Goal: Information Seeking & Learning: Understand process/instructions

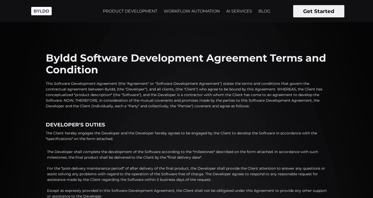
click at [100, 93] on p "This Software Development Agreement (the "Agreement" or "Software Development A…" at bounding box center [186, 95] width 281 height 28
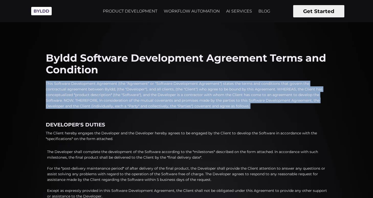
click at [100, 93] on p "This Software Development Agreement (the "Agreement" or "Software Development A…" at bounding box center [186, 95] width 281 height 28
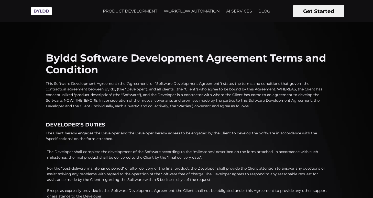
click at [217, 99] on p "This Software Development Agreement (the "Agreement" or "Software Development A…" at bounding box center [186, 95] width 281 height 28
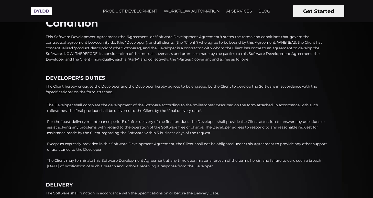
scroll to position [56, 0]
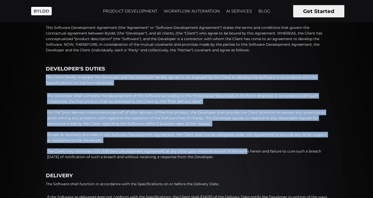
drag, startPoint x: 44, startPoint y: 72, endPoint x: 244, endPoint y: 150, distance: 215.1
click at [244, 150] on p "The Client may terminate this Software Development Agreement at any time upon m…" at bounding box center [187, 154] width 280 height 11
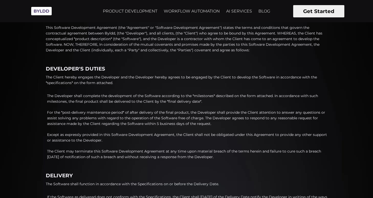
drag, startPoint x: 241, startPoint y: 159, endPoint x: 55, endPoint y: 81, distance: 201.4
click at [99, 107] on ol "The Developer shall complete the development of the Software according to the *…" at bounding box center [186, 128] width 281 height 74
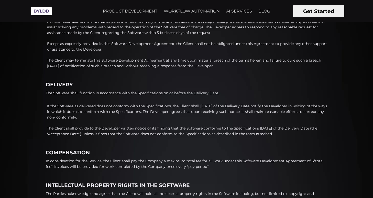
scroll to position [154, 0]
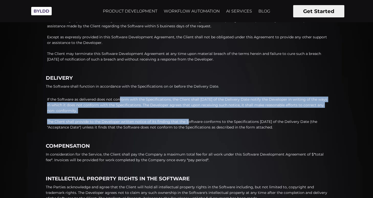
drag, startPoint x: 52, startPoint y: 101, endPoint x: 186, endPoint y: 121, distance: 135.6
click at [186, 120] on ol "If the Software as delivered does not conform with the Specifications, the Clie…" at bounding box center [186, 115] width 281 height 41
click at [186, 121] on p "The Client shall provide to the Developer written notice of its finding that th…" at bounding box center [187, 124] width 280 height 11
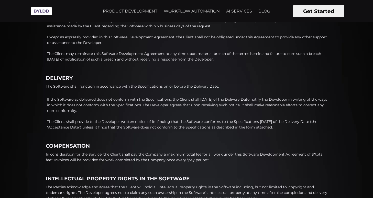
drag, startPoint x: 119, startPoint y: 113, endPoint x: 42, endPoint y: 98, distance: 78.3
click at [42, 98] on div "Byldd Software Development Agreement Terms and Condition This Software Developm…" at bounding box center [186, 152] width 373 height 587
drag, startPoint x: 46, startPoint y: 98, endPoint x: 162, endPoint y: 112, distance: 116.9
click at [162, 112] on li "If the Software as delivered does not conform with the Specifications, the Clie…" at bounding box center [186, 105] width 281 height 17
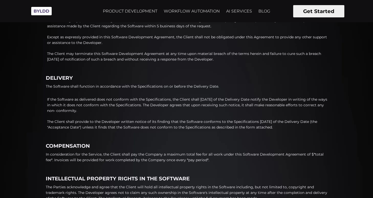
click at [162, 112] on p "If the Software as delivered does not conform with the Specifications, the Clie…" at bounding box center [187, 105] width 280 height 17
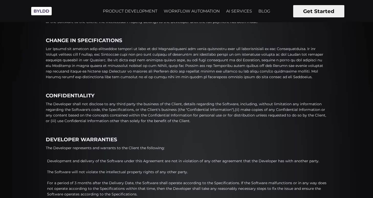
scroll to position [334, 0]
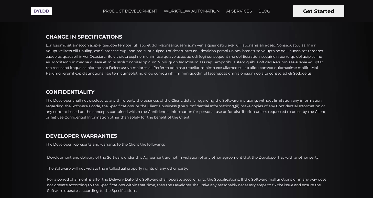
click at [128, 53] on p at bounding box center [186, 59] width 281 height 34
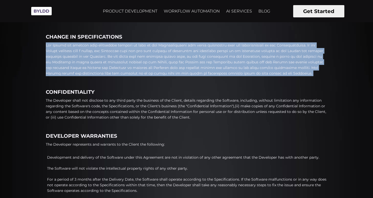
click at [128, 53] on p at bounding box center [186, 59] width 281 height 34
click at [166, 60] on p at bounding box center [186, 59] width 281 height 34
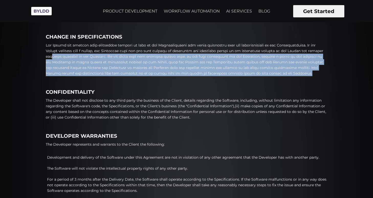
drag, startPoint x: 277, startPoint y: 72, endPoint x: 53, endPoint y: 59, distance: 224.2
click at [53, 59] on p at bounding box center [186, 59] width 281 height 34
click at [54, 59] on p at bounding box center [186, 59] width 281 height 34
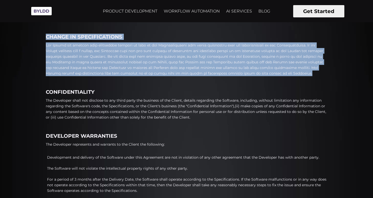
drag, startPoint x: 44, startPoint y: 38, endPoint x: 190, endPoint y: 77, distance: 150.9
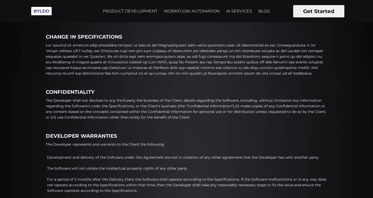
click at [174, 112] on p "The Developer shall not disclose to any third party the business of the Client,…" at bounding box center [186, 109] width 281 height 23
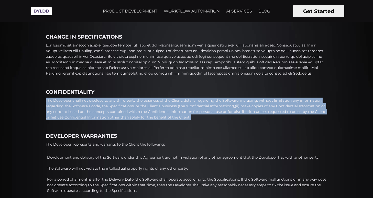
click at [174, 112] on p "The Developer shall not disclose to any third party the business of the Client,…" at bounding box center [186, 109] width 281 height 23
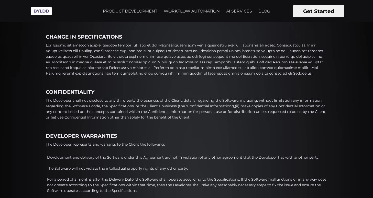
click at [218, 116] on p "The Developer shall not disclose to any third party the business of the Client,…" at bounding box center [186, 109] width 281 height 23
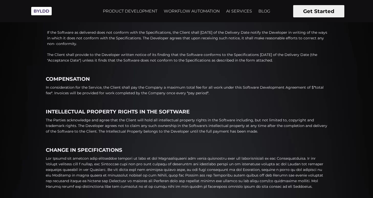
scroll to position [217, 0]
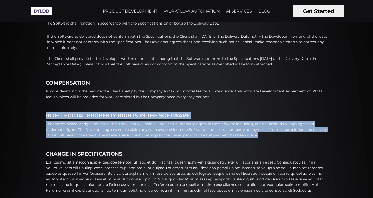
drag, startPoint x: 261, startPoint y: 135, endPoint x: 35, endPoint y: 115, distance: 227.2
click at [35, 115] on div "Byldd Software Development Agreement Terms and Condition This Software Developm…" at bounding box center [186, 88] width 373 height 587
copy div "INTELLECTUAL PROPERTY RIGHTS IN THE SOFTWARE The Parties acknowledge and agree …"
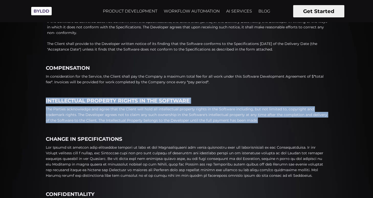
scroll to position [235, 0]
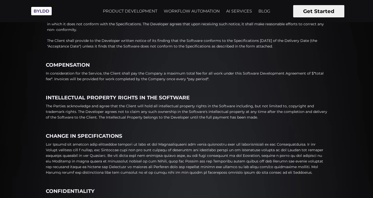
click at [162, 80] on p "In consideration for the Service, the Client shall pay the Company a maximum to…" at bounding box center [186, 76] width 281 height 11
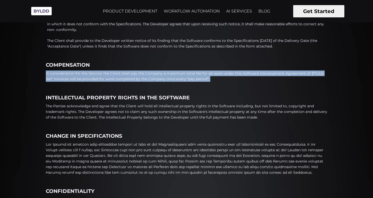
click at [162, 80] on p "In consideration for the Service, the Client shall pay the Company a maximum to…" at bounding box center [186, 76] width 281 height 11
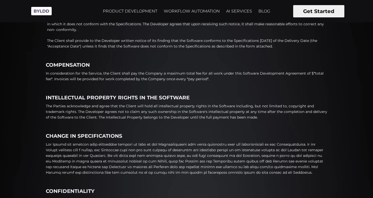
click at [222, 83] on div "Byldd Software Development Agreement Terms and Condition This Software Developm…" at bounding box center [186, 71] width 281 height 563
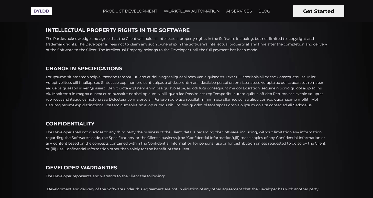
scroll to position [319, 0]
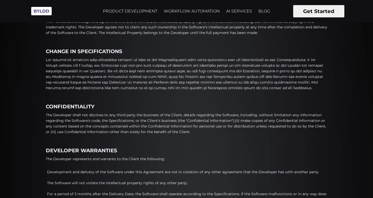
click at [186, 68] on p at bounding box center [186, 74] width 281 height 34
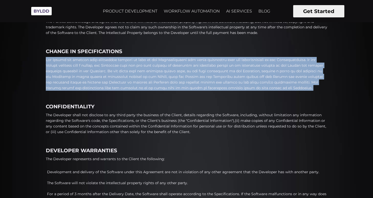
click at [186, 68] on p at bounding box center [186, 74] width 281 height 34
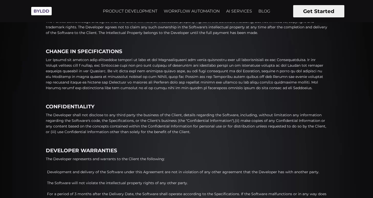
click at [184, 72] on p at bounding box center [186, 74] width 281 height 34
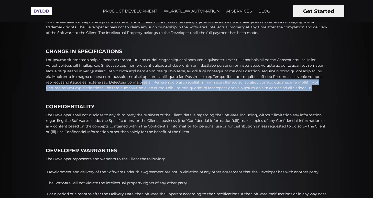
drag, startPoint x: 116, startPoint y: 80, endPoint x: 294, endPoint y: 88, distance: 177.6
click at [294, 88] on p at bounding box center [186, 74] width 281 height 34
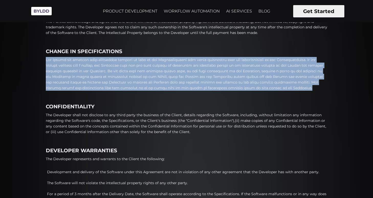
drag, startPoint x: 294, startPoint y: 88, endPoint x: 40, endPoint y: 55, distance: 255.2
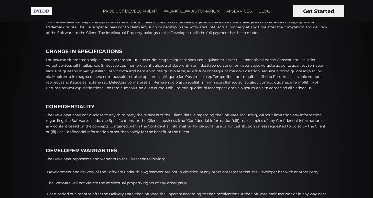
click at [97, 61] on p at bounding box center [186, 74] width 281 height 34
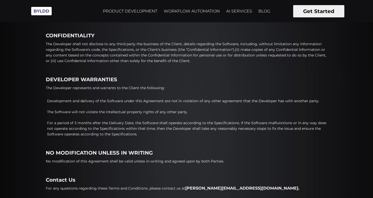
scroll to position [401, 0]
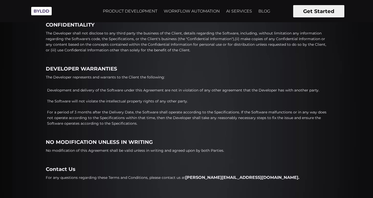
click at [94, 77] on p "The Developer represents and warrants to the Client the following:" at bounding box center [105, 77] width 119 height 6
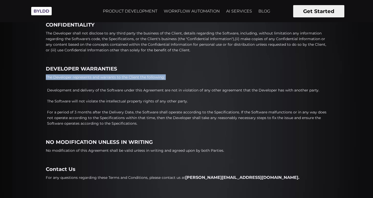
click at [94, 77] on p "The Developer represents and warrants to the Client the following:" at bounding box center [105, 77] width 119 height 6
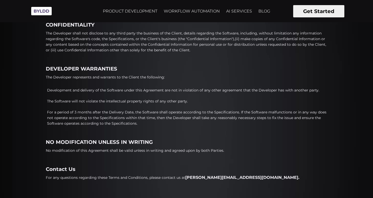
click at [93, 88] on p "Development and delivery of the Software under this Agreement are not in violat…" at bounding box center [187, 90] width 280 height 6
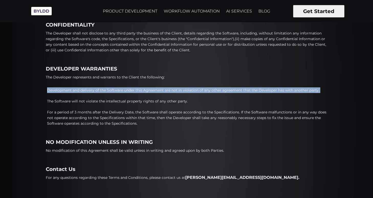
click at [93, 88] on p "Development and delivery of the Software under this Agreement are not in violat…" at bounding box center [187, 90] width 280 height 6
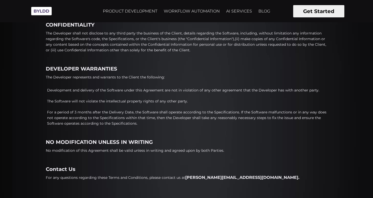
click at [98, 101] on p "The Software will not violate the intellectual property rights of any other par…" at bounding box center [187, 101] width 280 height 6
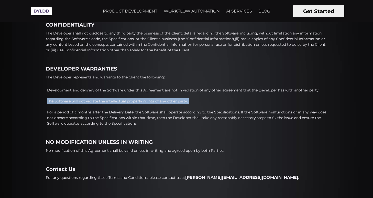
click at [98, 101] on p "The Software will not violate the intellectual property rights of any other par…" at bounding box center [187, 101] width 280 height 6
click at [97, 94] on ol "Development and delivery of the Software under this Agreement are not in violat…" at bounding box center [186, 108] width 281 height 46
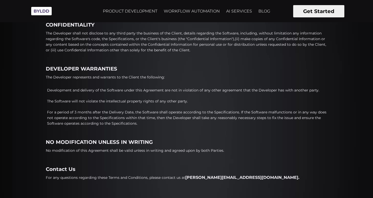
click at [103, 118] on p "For a period of 3 months after the Delivery Date, the Software shall operate ac…" at bounding box center [187, 117] width 280 height 17
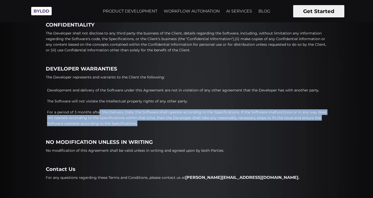
click at [103, 118] on p "For a period of 3 months after the Delivery Date, the Software shall operate ac…" at bounding box center [187, 117] width 280 height 17
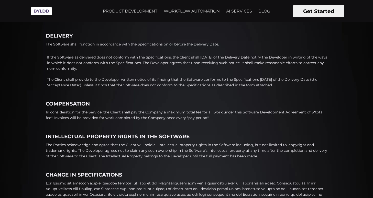
scroll to position [196, 0]
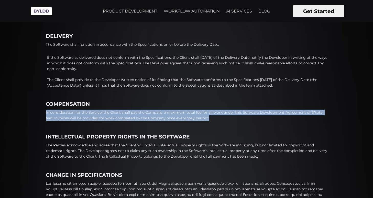
drag, startPoint x: 212, startPoint y: 119, endPoint x: 35, endPoint y: 112, distance: 177.6
click at [35, 112] on div "Byldd Software Development Agreement Terms and Condition This Software Developm…" at bounding box center [186, 110] width 373 height 587
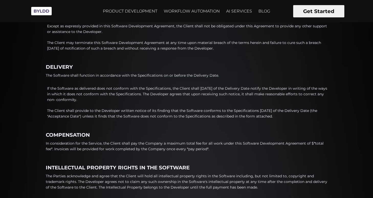
click at [79, 113] on p "The Client shall provide to the Developer written notice of its finding that th…" at bounding box center [187, 113] width 280 height 11
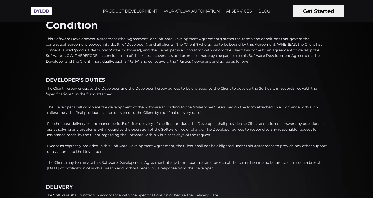
scroll to position [44, 0]
drag, startPoint x: 44, startPoint y: 108, endPoint x: 218, endPoint y: 115, distance: 174.0
click at [218, 115] on p "The Developer shall complete the development of the Software according to the *…" at bounding box center [187, 110] width 280 height 11
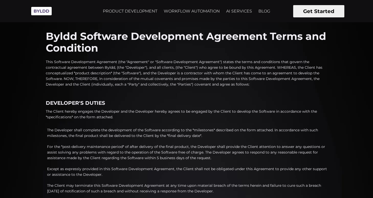
scroll to position [17, 0]
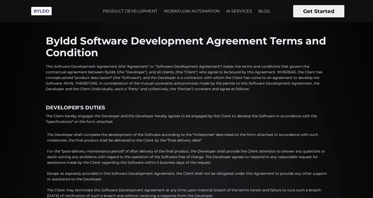
click at [119, 84] on p "This Software Development Agreement (the "Agreement" or "Software Development A…" at bounding box center [186, 78] width 281 height 28
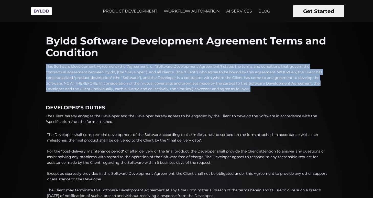
click at [119, 84] on p "This Software Development Agreement (the "Agreement" or "Software Development A…" at bounding box center [186, 78] width 281 height 28
click at [119, 70] on p "This Software Development Agreement (the "Agreement" or "Software Development A…" at bounding box center [186, 78] width 281 height 28
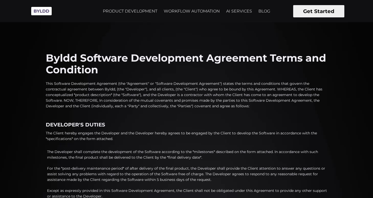
scroll to position [2, 0]
